Goal: Task Accomplishment & Management: Use online tool/utility

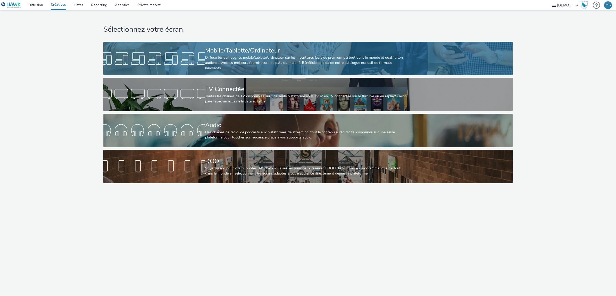
click at [268, 63] on div "Diffuse tes campagnes mobile/tablette/ordinateur sur les inventaires les plus p…" at bounding box center [307, 63] width 204 height 16
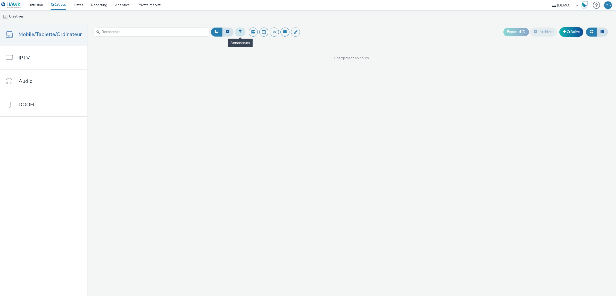
click at [240, 34] on button at bounding box center [240, 32] width 11 height 9
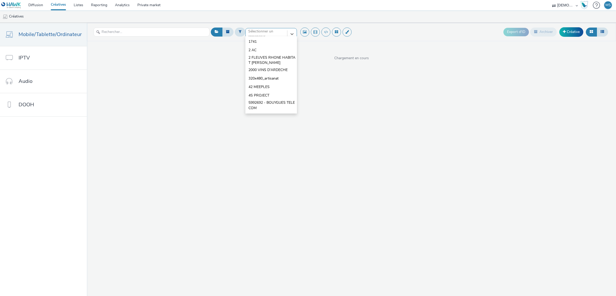
click at [267, 36] on div "option 1741 focused, 1 of 10. 10 results available. Use Up and Down to choose o…" at bounding box center [271, 32] width 52 height 8
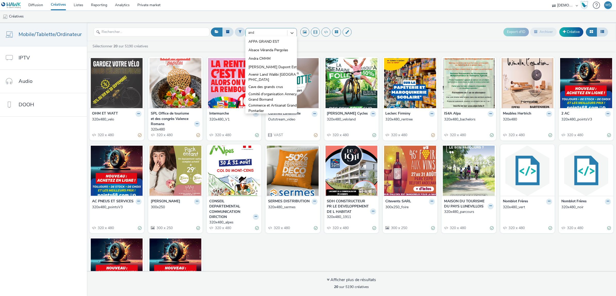
type input "andr"
click at [267, 39] on span "Andra CMHM" at bounding box center [259, 41] width 22 height 5
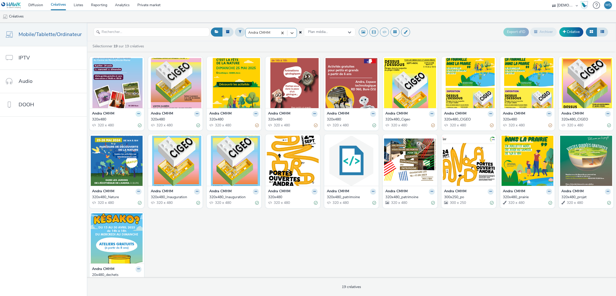
click at [137, 114] on icon at bounding box center [138, 113] width 2 height 3
click at [127, 136] on link "Dupliquer" at bounding box center [122, 133] width 39 height 10
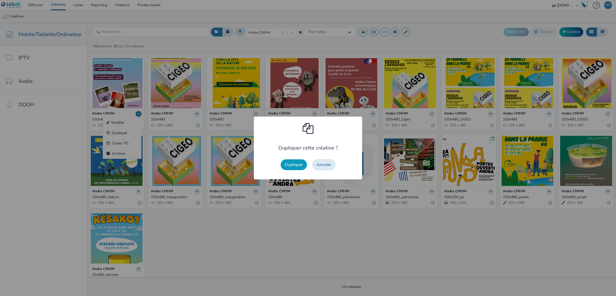
click at [289, 166] on button "Dupliquer" at bounding box center [294, 164] width 26 height 11
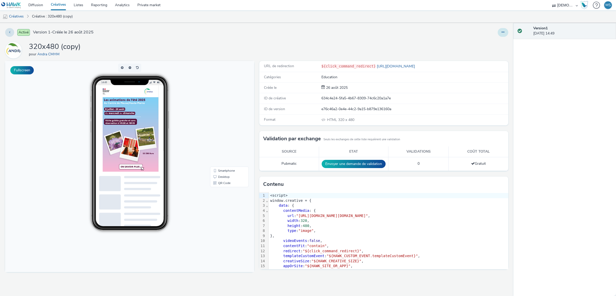
click at [502, 30] on button at bounding box center [502, 32] width 11 height 9
click at [495, 41] on link "Modifier" at bounding box center [488, 43] width 39 height 10
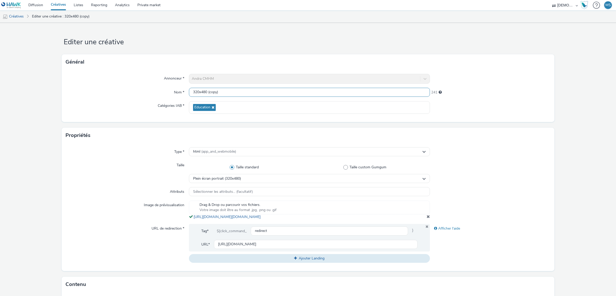
drag, startPoint x: 218, startPoint y: 90, endPoint x: 316, endPoint y: 116, distance: 100.9
click at [205, 91] on input "320x480 (copy)" at bounding box center [309, 92] width 241 height 9
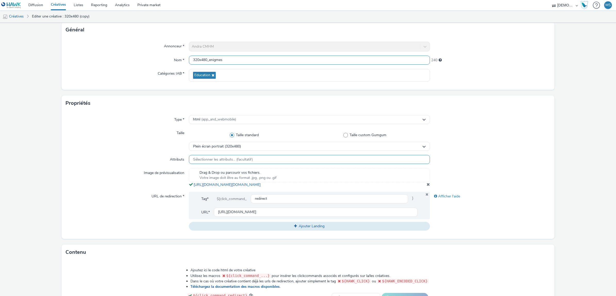
scroll to position [64, 0]
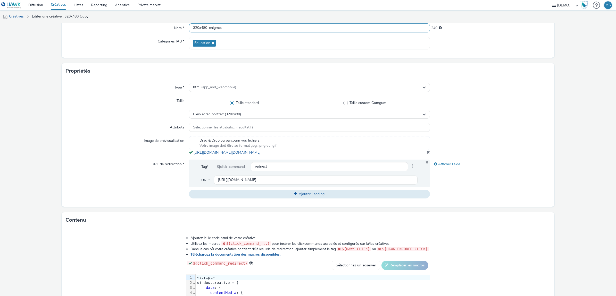
type input "320x480_enigmes"
click at [426, 154] on span at bounding box center [427, 152] width 3 height 4
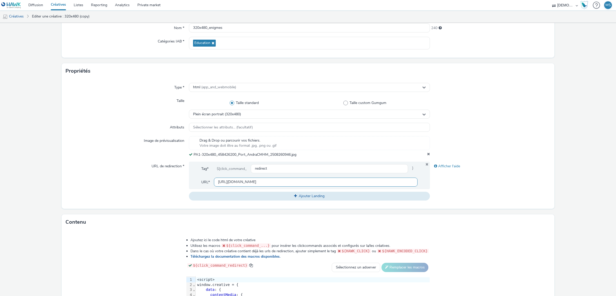
click at [233, 181] on input "[URL][DOMAIN_NAME]" at bounding box center [316, 182] width 204 height 9
drag, startPoint x: 233, startPoint y: 181, endPoint x: 237, endPoint y: 184, distance: 4.9
click at [237, 184] on input "[URL][DOMAIN_NAME]" at bounding box center [316, 182] width 204 height 9
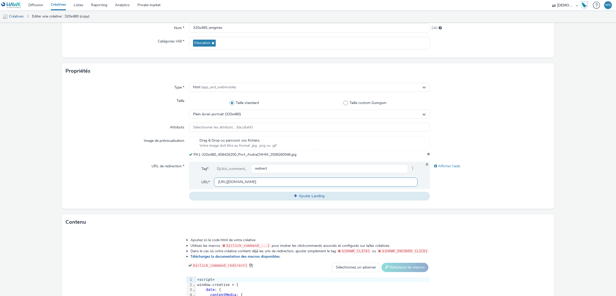
click at [237, 182] on input "[URL][DOMAIN_NAME]" at bounding box center [316, 182] width 204 height 9
paste input "[URL][DOMAIN_NAME]"
type input "[URL][DOMAIN_NAME]"
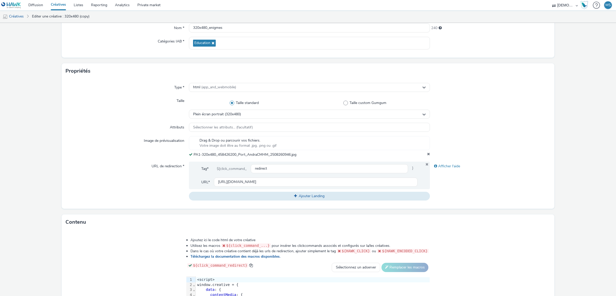
click at [567, 166] on form "Editer une créative Général Annonceur * Andra CMHM Nom * 320x480_enigmes 240 Ca…" at bounding box center [308, 174] width 616 height 430
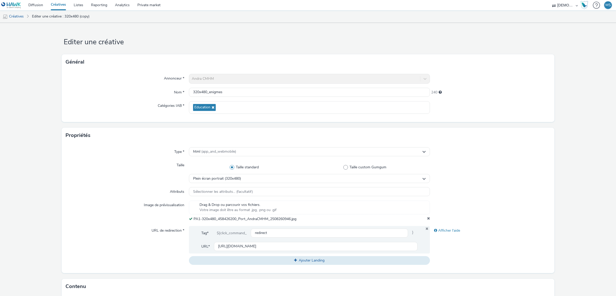
scroll to position [155, 0]
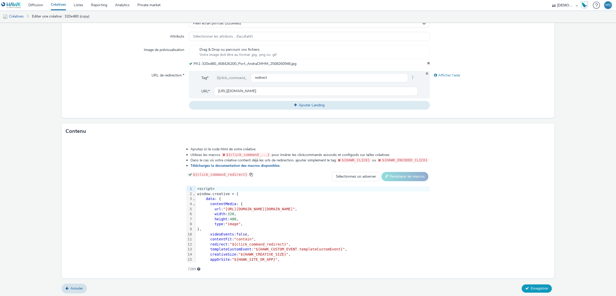
click at [530, 289] on span "Enregistrer" at bounding box center [539, 288] width 18 height 5
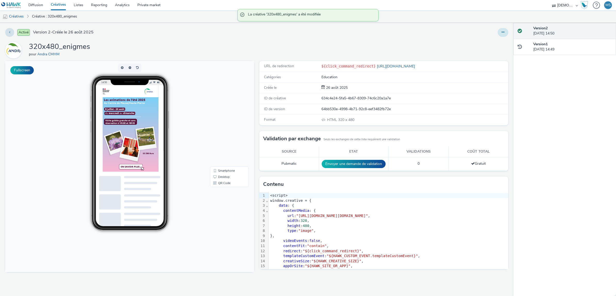
click at [503, 36] on button at bounding box center [502, 32] width 11 height 9
click at [499, 43] on link "Modifier" at bounding box center [488, 43] width 39 height 10
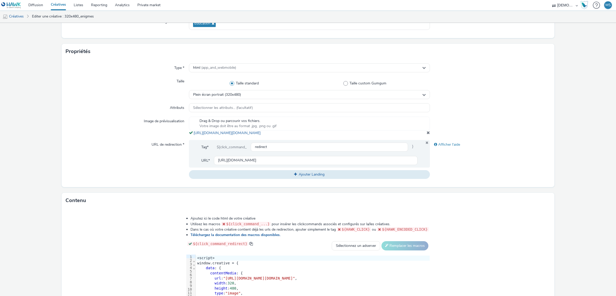
scroll to position [158, 0]
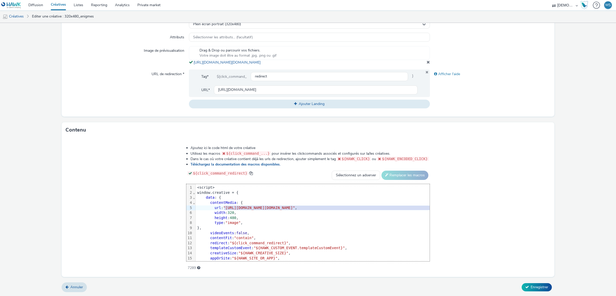
drag, startPoint x: 162, startPoint y: 208, endPoint x: 478, endPoint y: 208, distance: 315.9
click at [295, 208] on span ""[URL][DOMAIN_NAME][DOMAIN_NAME]"" at bounding box center [259, 208] width 72 height 4
click at [533, 290] on span "Enregistrer" at bounding box center [539, 287] width 18 height 5
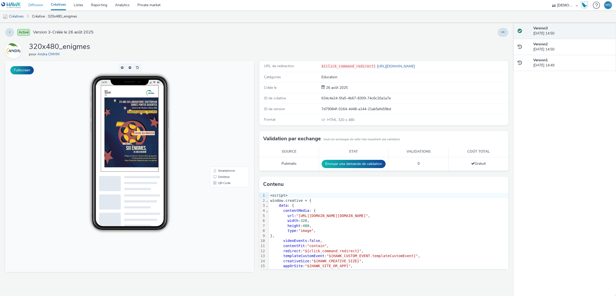
click at [39, 6] on link "Diffusion" at bounding box center [35, 5] width 22 height 10
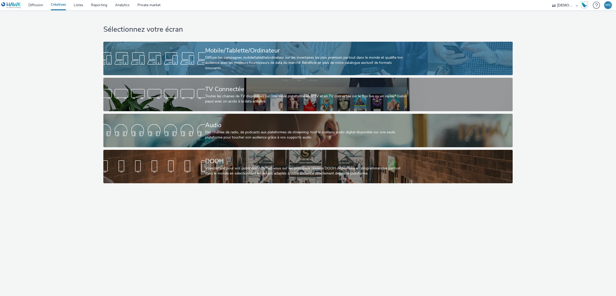
click at [195, 53] on div at bounding box center [154, 58] width 102 height 16
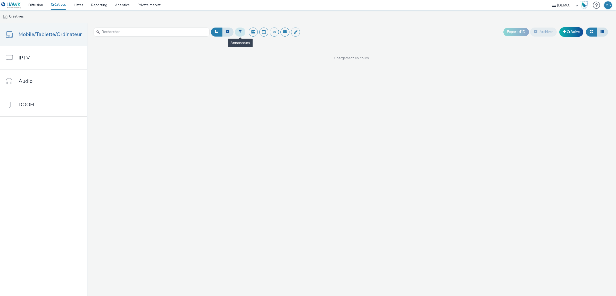
click at [239, 32] on icon at bounding box center [240, 32] width 3 height 4
click at [249, 36] on div "Sélectionner un annonceur..." at bounding box center [271, 32] width 52 height 8
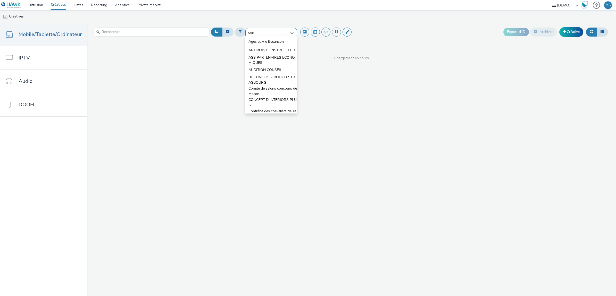
type input "conn"
click at [248, 40] on span "Connaissance de la Meuse" at bounding box center [269, 41] width 42 height 5
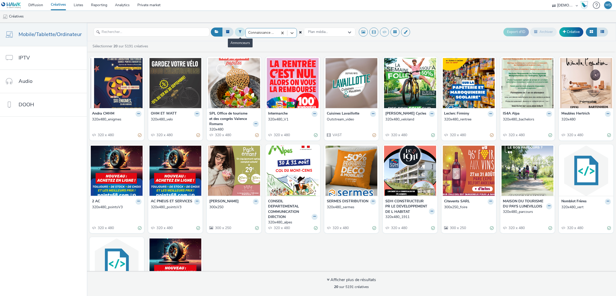
click at [236, 35] on button at bounding box center [240, 32] width 11 height 9
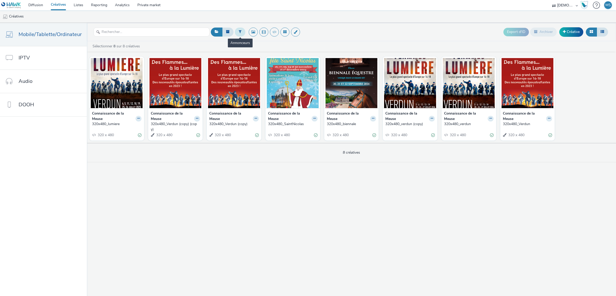
click at [236, 35] on button at bounding box center [240, 32] width 11 height 9
click at [259, 33] on div at bounding box center [266, 34] width 36 height 6
type input "connaissan"
click at [261, 40] on span "Connaissance de la Meuse" at bounding box center [269, 41] width 42 height 5
click at [139, 118] on button at bounding box center [139, 119] width 6 height 6
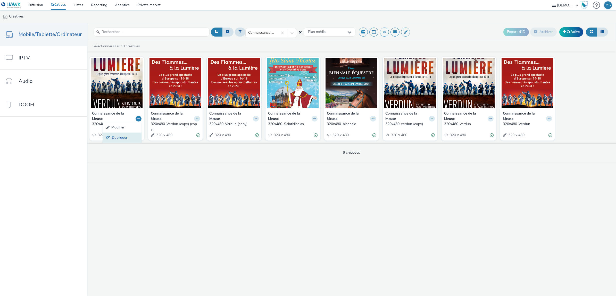
click at [113, 136] on link "Dupliquer" at bounding box center [122, 138] width 39 height 10
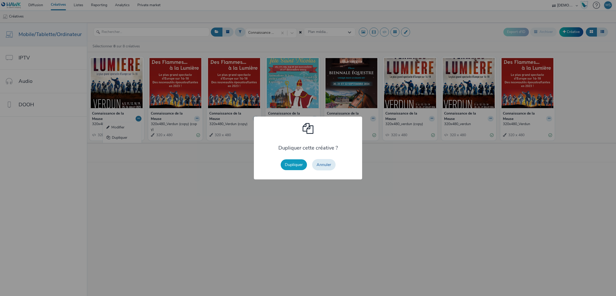
click at [290, 165] on button "Dupliquer" at bounding box center [294, 164] width 26 height 11
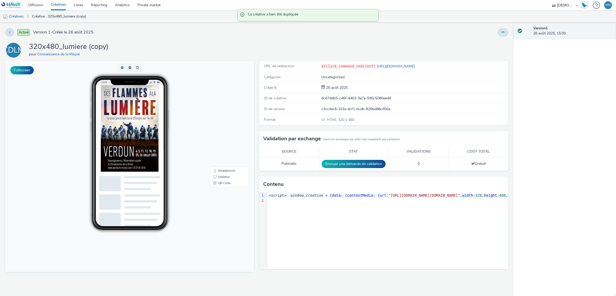
click at [500, 31] on button at bounding box center [502, 32] width 11 height 9
click at [500, 43] on link "Modifier" at bounding box center [488, 43] width 39 height 10
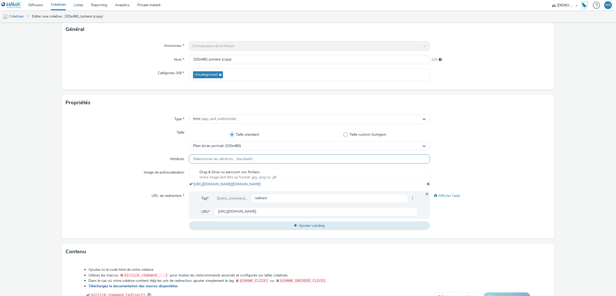
scroll to position [64, 0]
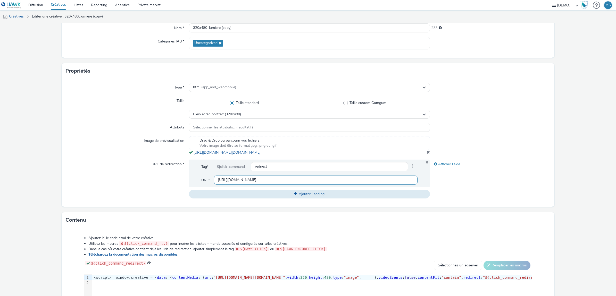
click at [236, 184] on input "https://spectacle-verdun.com/?utm_source=ERV&utm_campaign=457791300&utm_medium=…" at bounding box center [316, 180] width 204 height 9
paste input "chateau-thillombois.com/joan/?utm_source=ERV&utm_campaign=457792"
type input "https://chateau-thillombois.com/joan/?utm_source=ERV&utm_campaign=457792300&utm…"
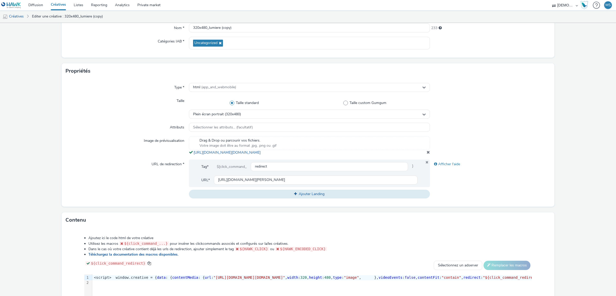
click at [426, 154] on span at bounding box center [427, 152] width 3 height 4
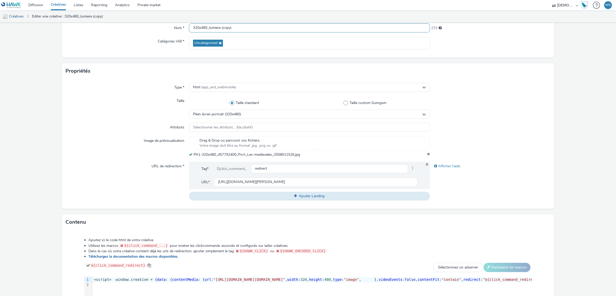
drag, startPoint x: 231, startPoint y: 28, endPoint x: 209, endPoint y: 28, distance: 21.9
click at [209, 28] on input "320x480_lumiere (copy)" at bounding box center [309, 27] width 241 height 9
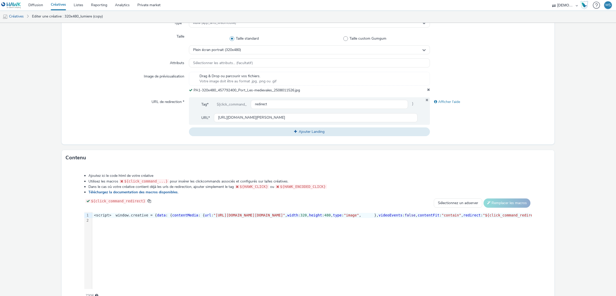
scroll to position [155, 0]
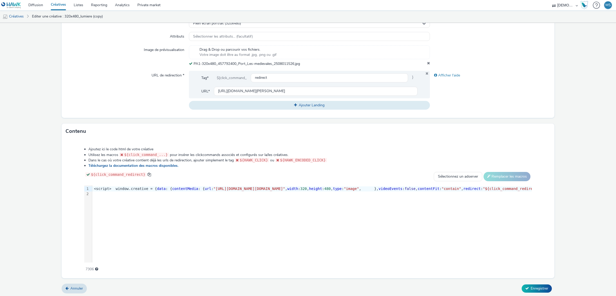
type input "320x480_medievales"
click at [533, 294] on form "Editer une créative Général Annonceur * Connaissance de la Meuse Nom * 320x480_…" at bounding box center [308, 83] width 616 height 430
click at [533, 289] on span "Enregistrer" at bounding box center [539, 288] width 18 height 5
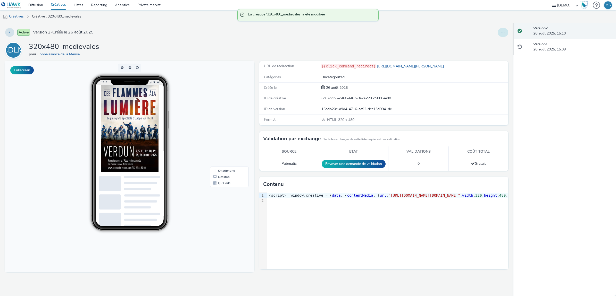
click at [502, 34] on button at bounding box center [502, 32] width 11 height 9
click at [503, 44] on link "Modifier" at bounding box center [488, 43] width 39 height 10
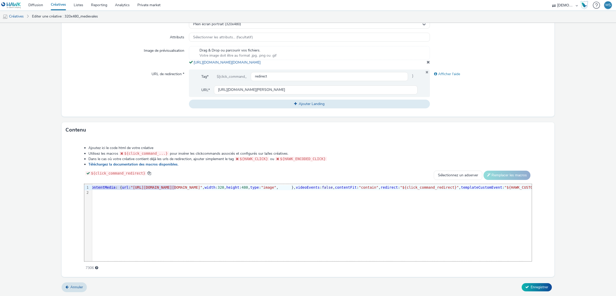
scroll to position [0, 87]
drag, startPoint x: 258, startPoint y: 188, endPoint x: 487, endPoint y: 189, distance: 229.3
click at [198, 189] on span ""https://tabmo-cdn.s3.eu-west-1.amazonaws.com/hawk.tabmo.io/organizations/38dc9…" at bounding box center [163, 187] width 72 height 4
click at [541, 285] on span "Enregistrer" at bounding box center [539, 287] width 18 height 5
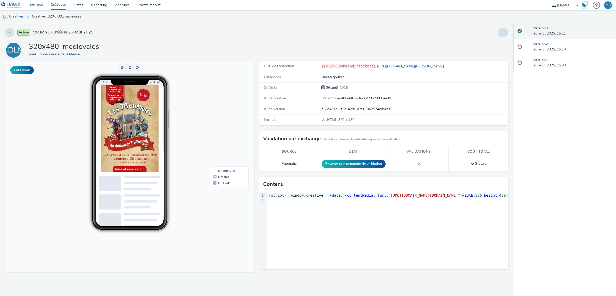
click at [38, 6] on link "Diffusion" at bounding box center [35, 5] width 22 height 10
